Goal: Use online tool/utility

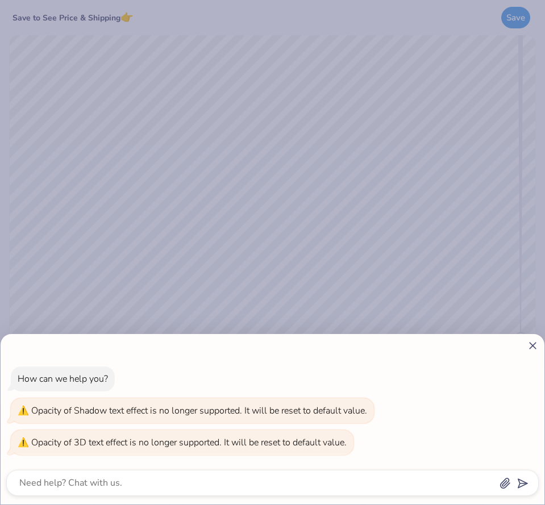
click at [532, 348] on icon at bounding box center [533, 346] width 12 height 12
type textarea "x"
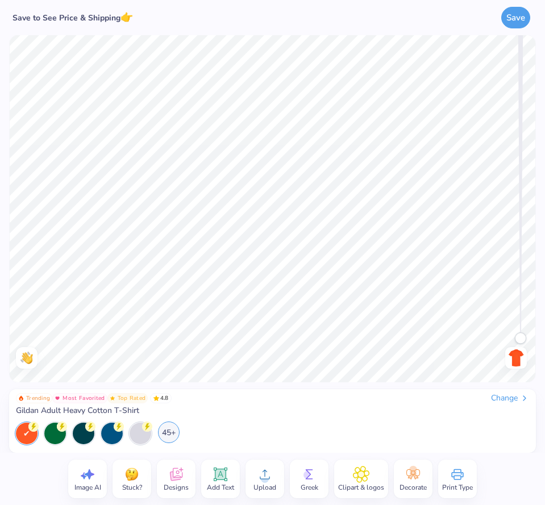
click at [164, 434] on div "45+" at bounding box center [169, 433] width 22 height 22
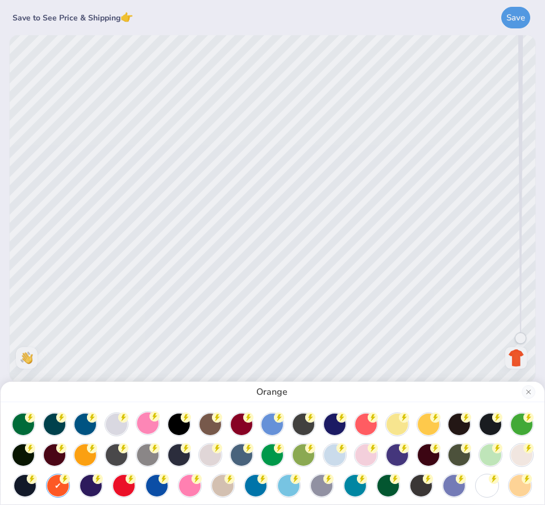
click at [152, 426] on div at bounding box center [148, 424] width 22 height 22
click at [188, 484] on div at bounding box center [190, 485] width 22 height 22
click at [150, 429] on div at bounding box center [148, 424] width 22 height 22
click at [398, 235] on div "Azalea" at bounding box center [272, 252] width 545 height 505
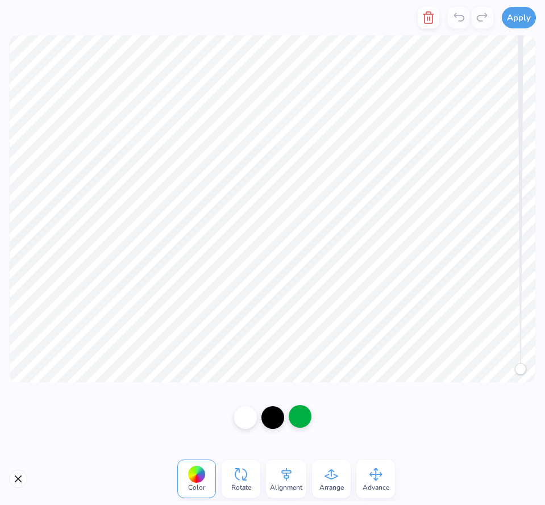
click at [293, 410] on div at bounding box center [300, 416] width 23 height 23
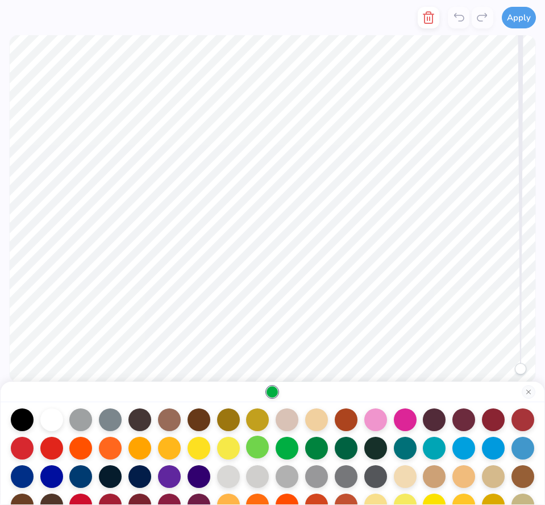
scroll to position [38, 0]
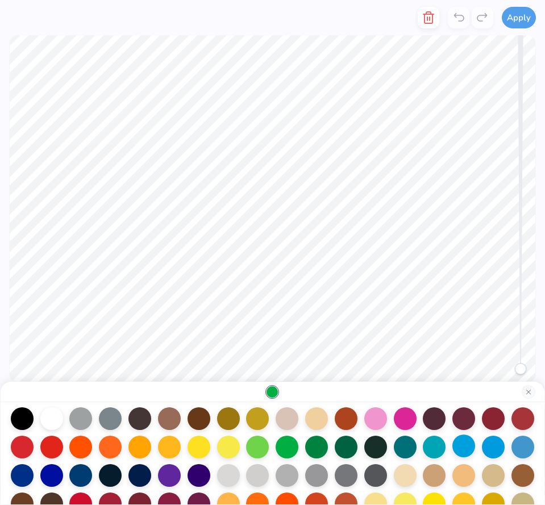
click at [466, 452] on div at bounding box center [464, 446] width 23 height 23
click at [16, 477] on div at bounding box center [22, 474] width 23 height 23
click at [230, 453] on div at bounding box center [228, 446] width 23 height 23
click at [485, 446] on div at bounding box center [493, 446] width 23 height 23
click at [465, 450] on div at bounding box center [464, 446] width 23 height 23
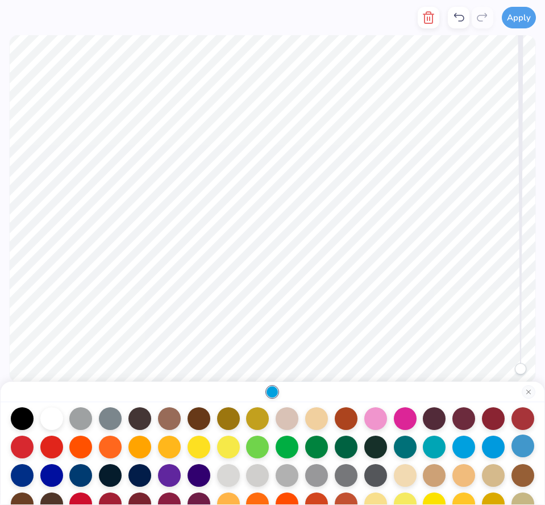
click at [517, 449] on div at bounding box center [523, 446] width 23 height 23
click at [497, 449] on div at bounding box center [493, 446] width 23 height 23
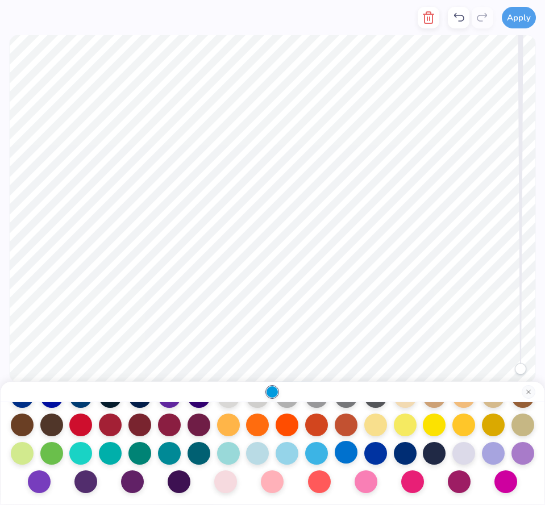
click at [343, 454] on div at bounding box center [346, 452] width 23 height 23
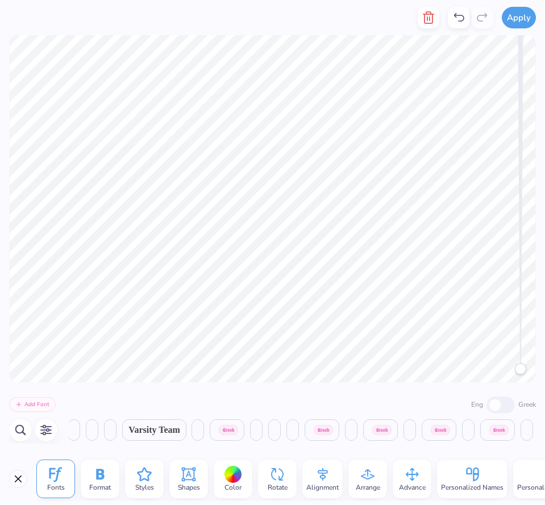
scroll to position [0, 9283]
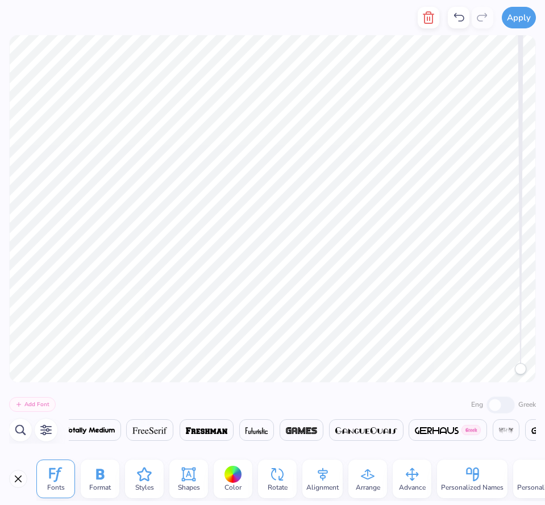
type textarea "Halos"
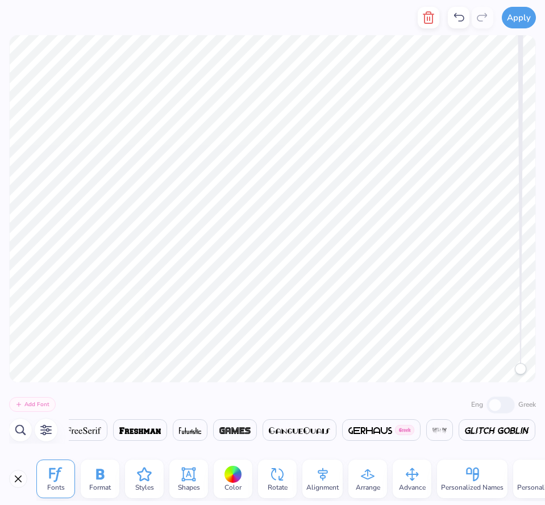
scroll to position [0, 9507]
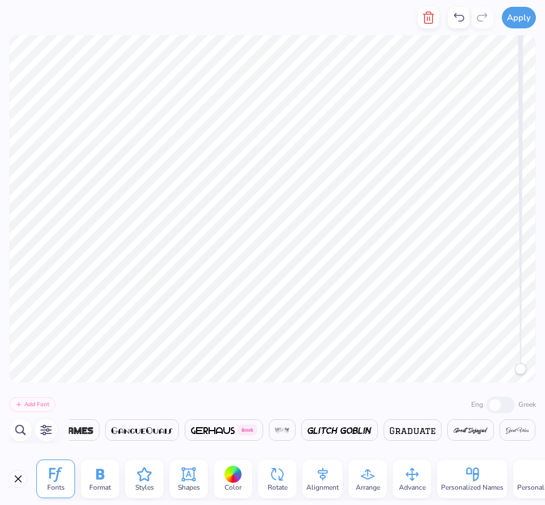
type textarea "Pi Beta"
type textarea "eta"
type textarea "Z"
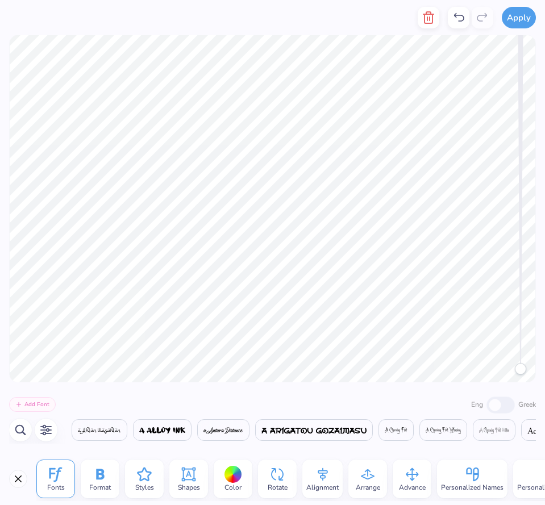
scroll to position [0, 154]
